Goal: Navigation & Orientation: Find specific page/section

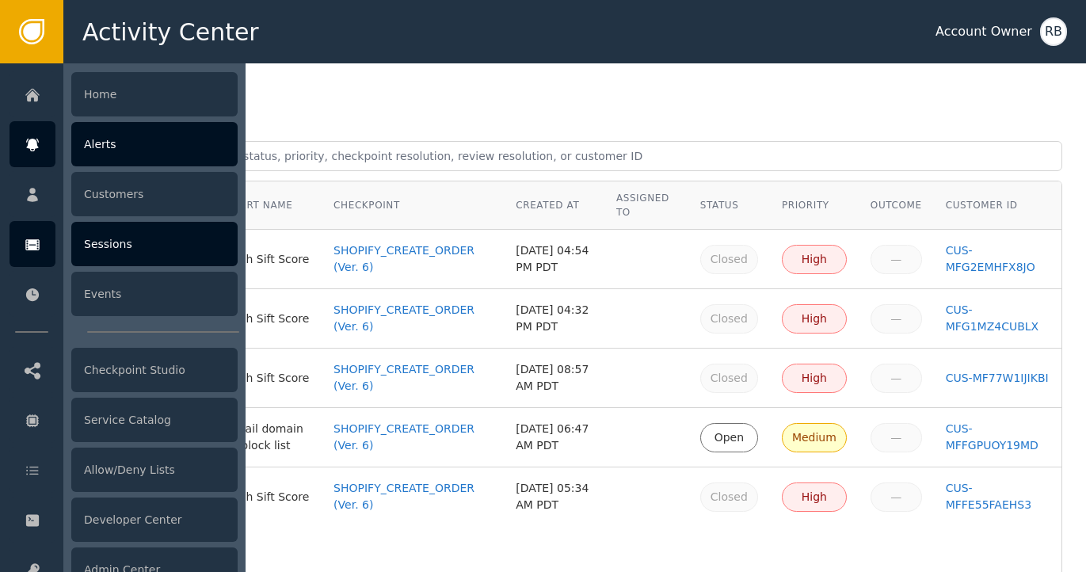
click at [36, 253] on icon at bounding box center [33, 244] width 16 height 17
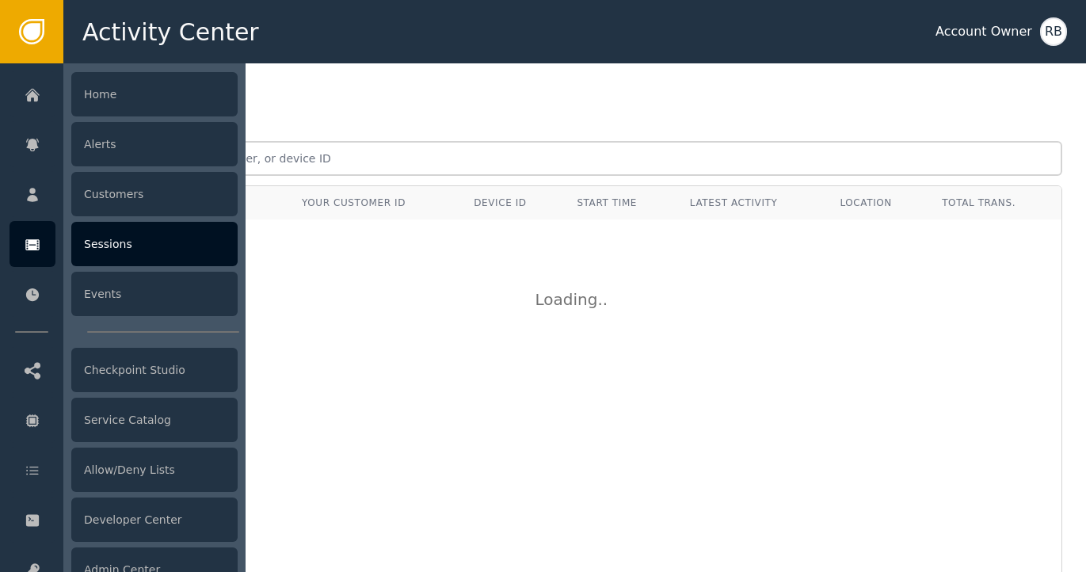
click at [144, 167] on div at bounding box center [154, 317] width 182 height 508
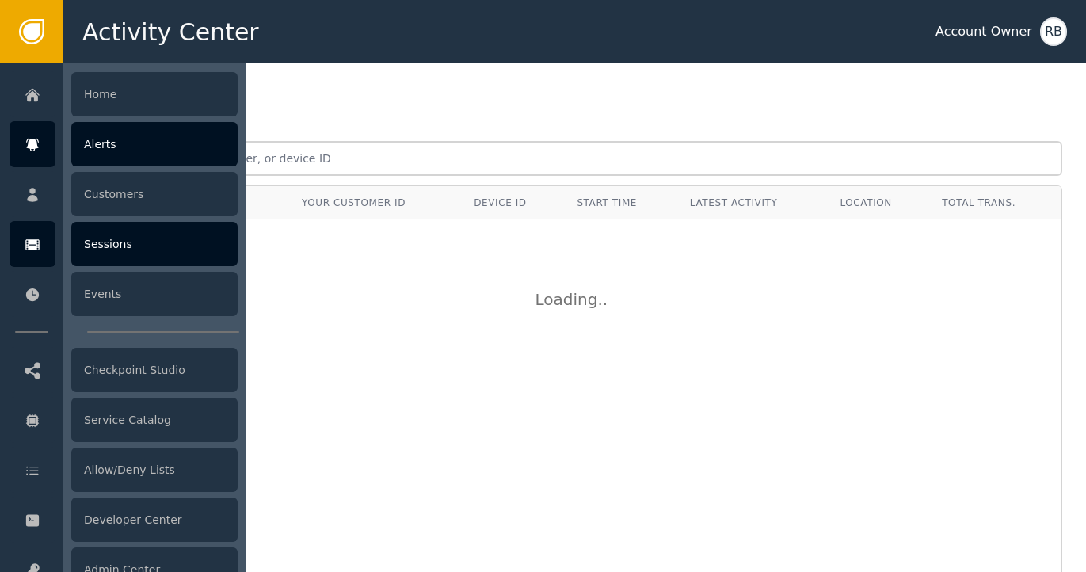
click at [144, 152] on div "Alerts" at bounding box center [154, 144] width 166 height 44
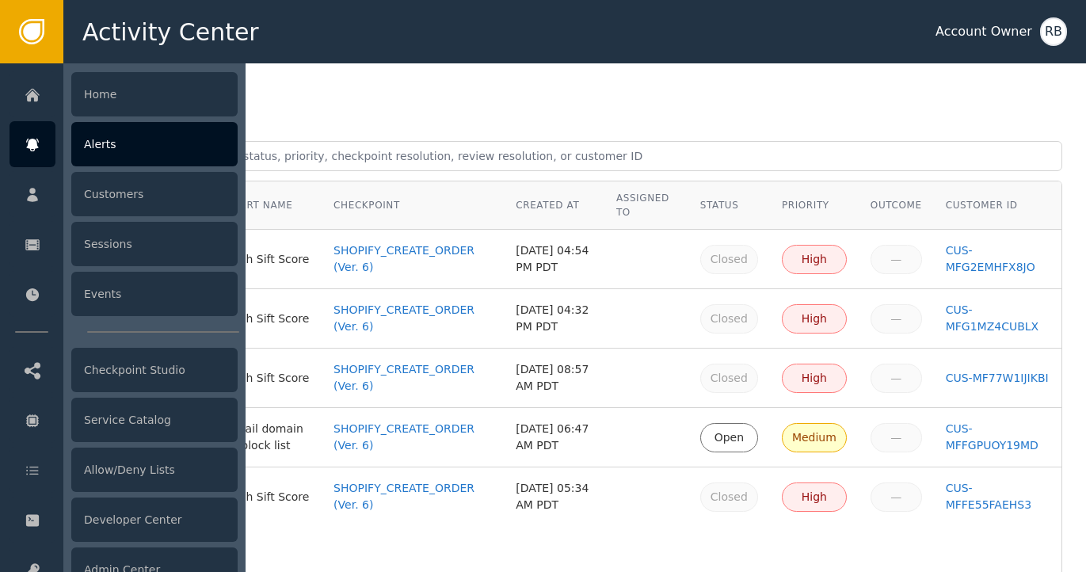
click at [150, 153] on div "Alerts" at bounding box center [154, 144] width 166 height 44
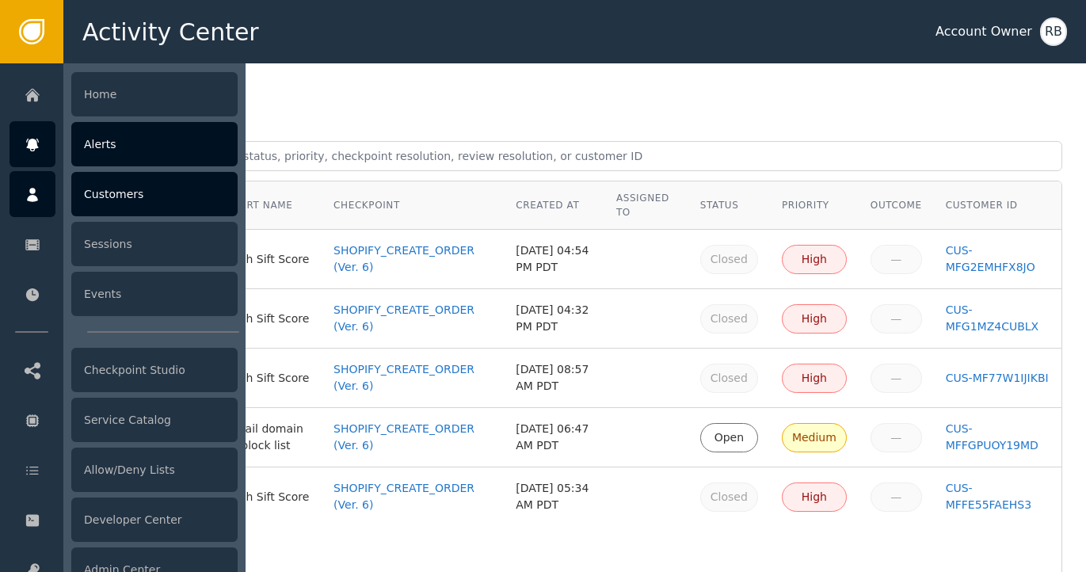
click at [147, 185] on div "Customers" at bounding box center [154, 194] width 166 height 44
